Goal: Task Accomplishment & Management: Use online tool/utility

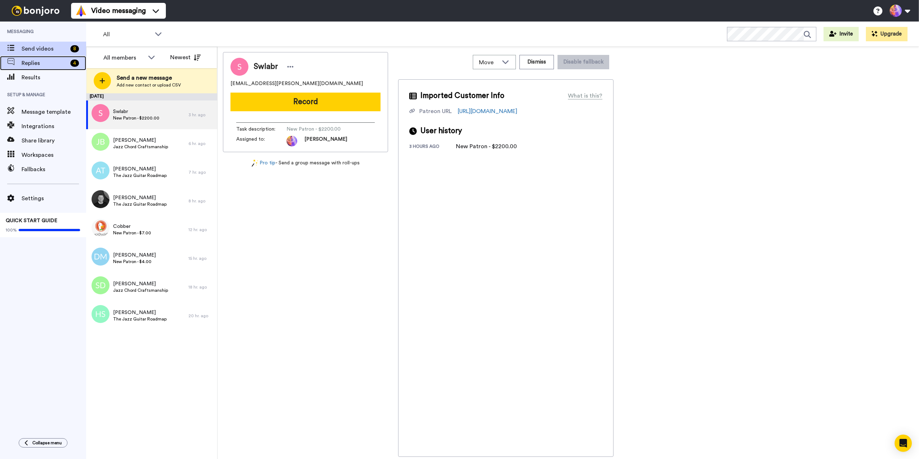
click at [36, 67] on span "Replies" at bounding box center [45, 63] width 46 height 9
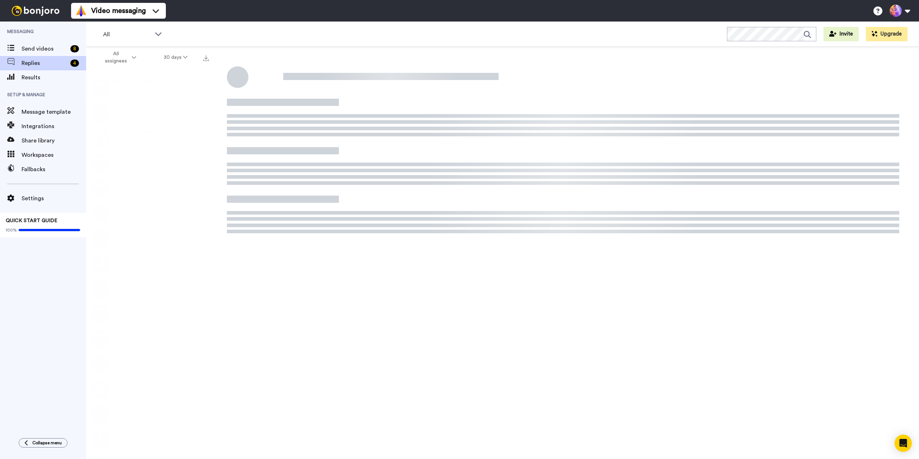
click at [56, 50] on span "Send videos" at bounding box center [45, 49] width 46 height 9
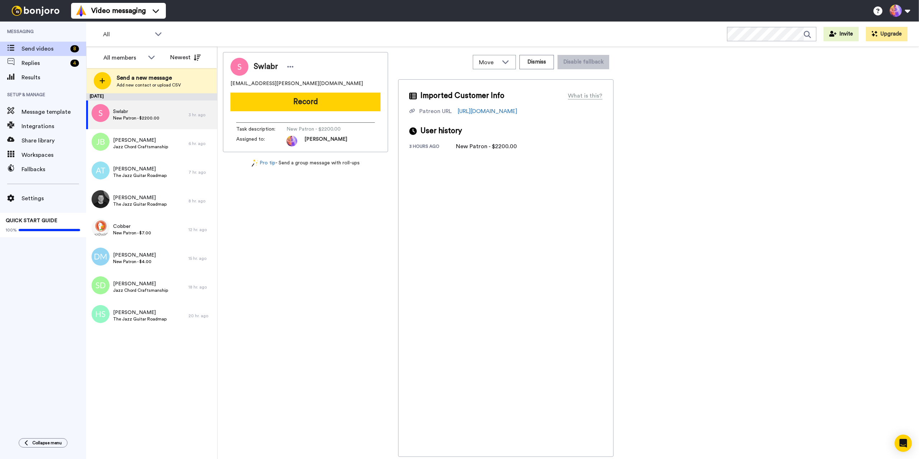
click at [780, 360] on div "Swlabr jazz.beck@outlook.com Record Task description : New Patron - $2200.00 As…" at bounding box center [568, 254] width 691 height 405
